Goal: Task Accomplishment & Management: Use online tool/utility

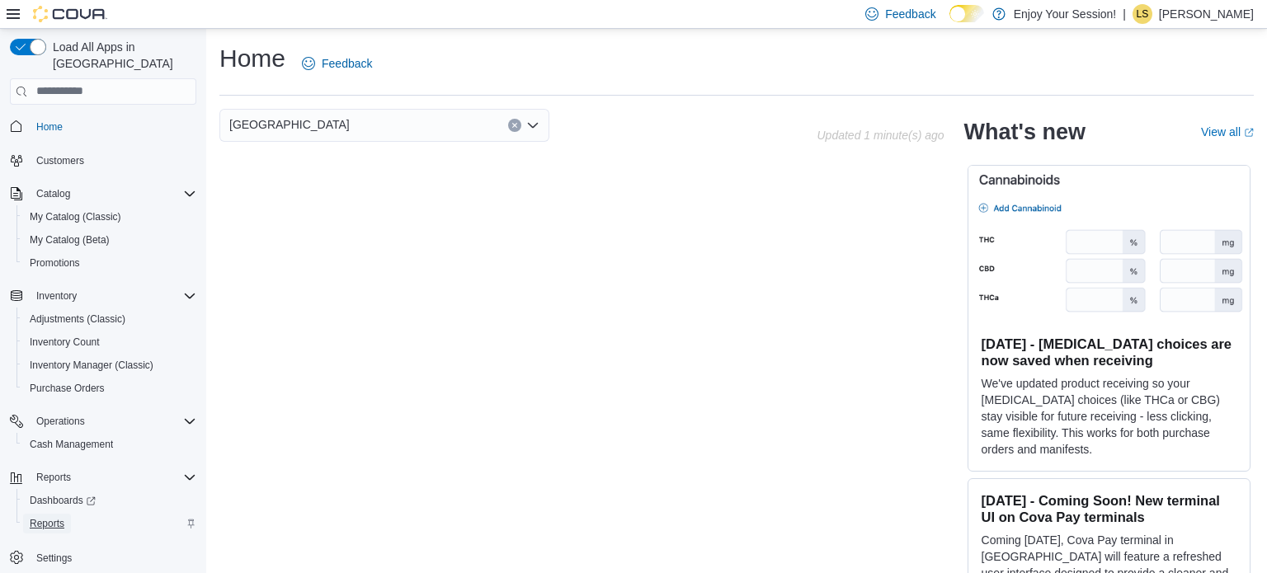
click at [50, 517] on span "Reports" at bounding box center [47, 523] width 35 height 13
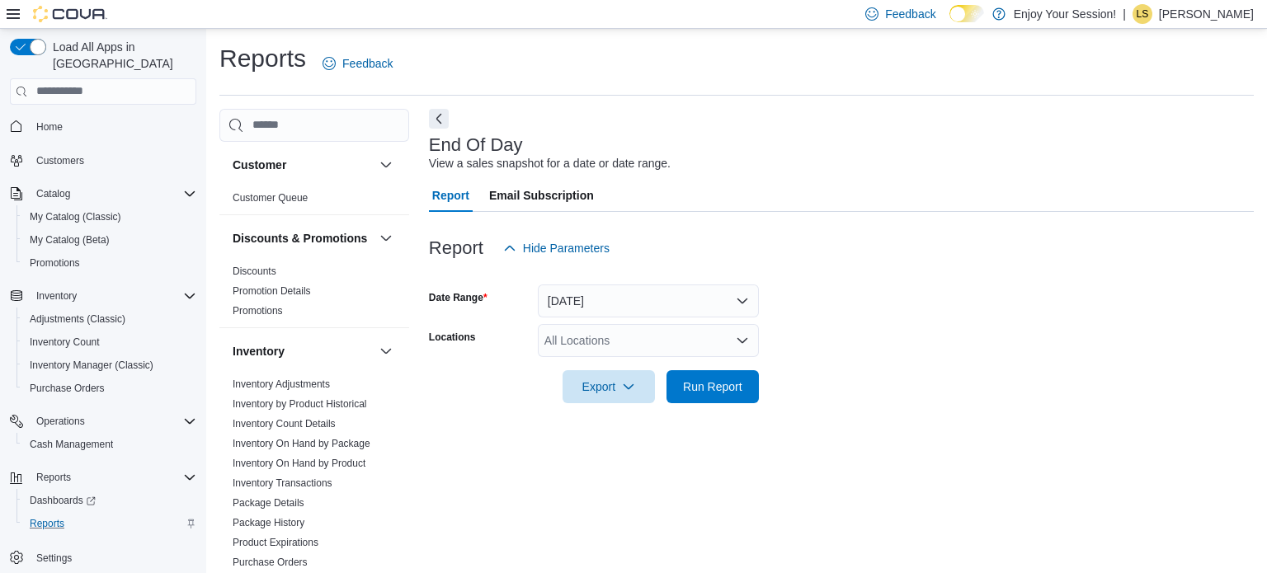
scroll to position [11, 0]
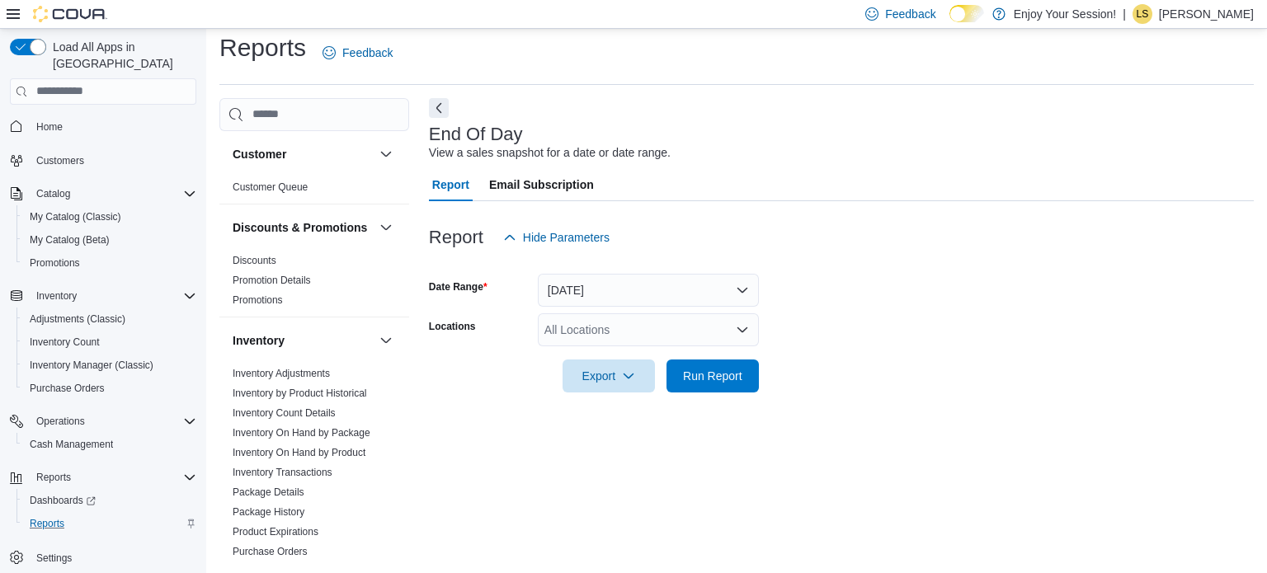
click at [743, 332] on icon "Open list of options" at bounding box center [742, 329] width 13 height 13
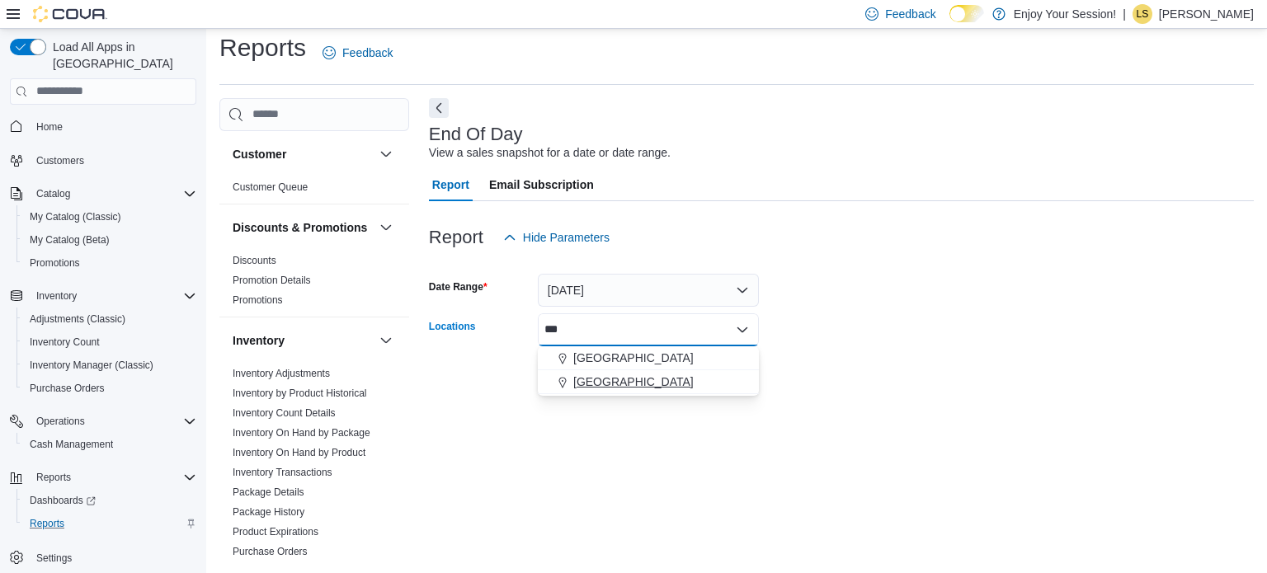
type input "***"
click at [619, 379] on span "[GEOGRAPHIC_DATA]" at bounding box center [633, 382] width 120 height 16
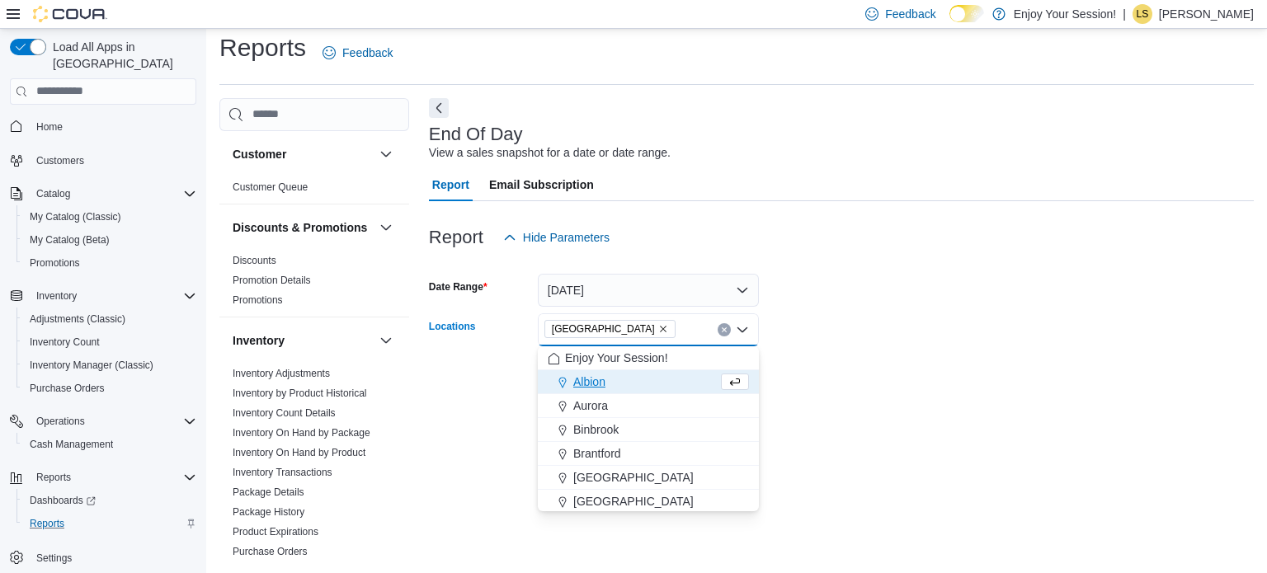
click at [903, 355] on div at bounding box center [841, 352] width 825 height 13
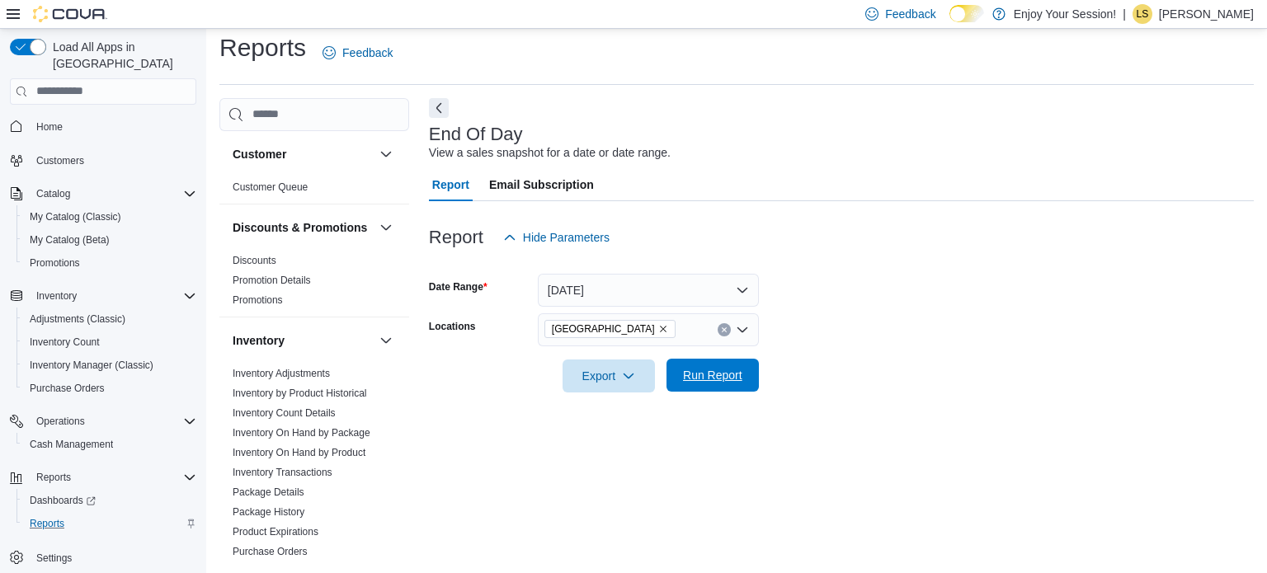
click at [722, 368] on span "Run Report" at bounding box center [712, 375] width 59 height 16
